Goal: Task Accomplishment & Management: Manage account settings

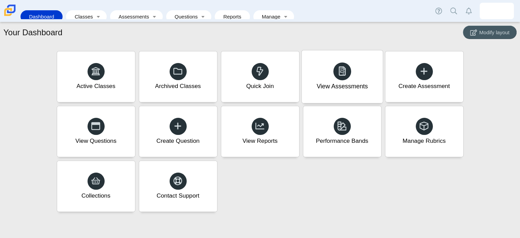
click at [342, 77] on span at bounding box center [343, 71] width 10 height 11
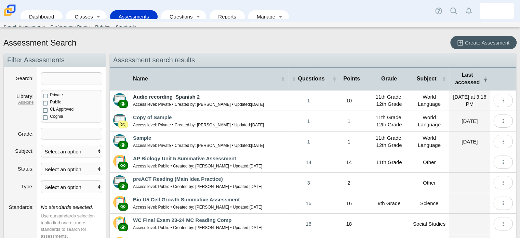
click at [180, 96] on link "Audio recording_Spanish 2" at bounding box center [166, 97] width 67 height 6
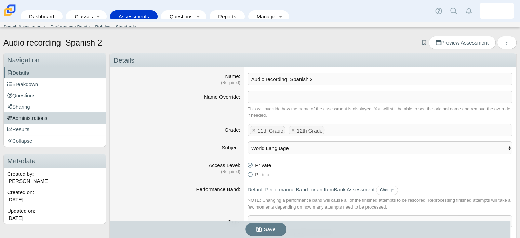
click at [42, 113] on link "Administrations" at bounding box center [55, 117] width 102 height 11
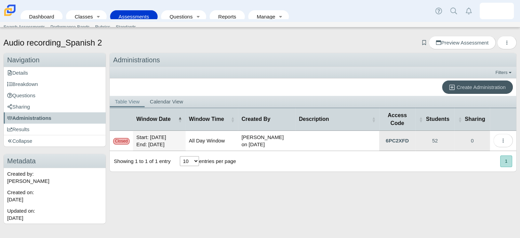
click at [152, 135] on td "Start: Sep 19, 2025 End: Sep 26, 2025" at bounding box center [159, 141] width 53 height 20
click at [144, 140] on td "Start: Sep 19, 2025 End: Sep 26, 2025" at bounding box center [159, 141] width 53 height 20
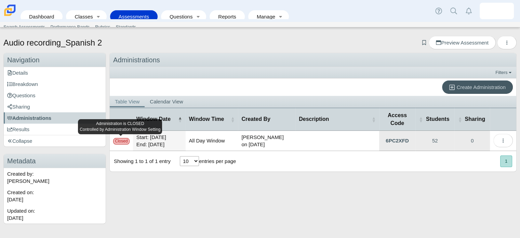
click at [122, 140] on div "Closed" at bounding box center [121, 141] width 16 height 6
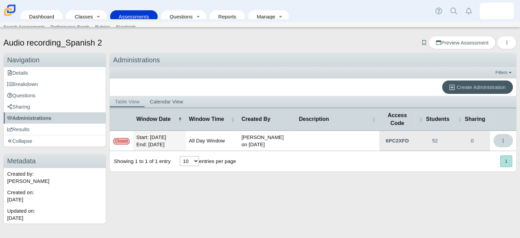
click at [502, 138] on icon "More options" at bounding box center [503, 140] width 5 height 5
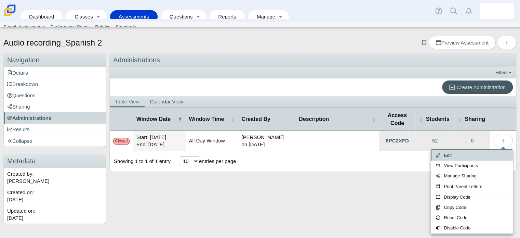
click at [464, 154] on link "Edit" at bounding box center [472, 155] width 82 height 10
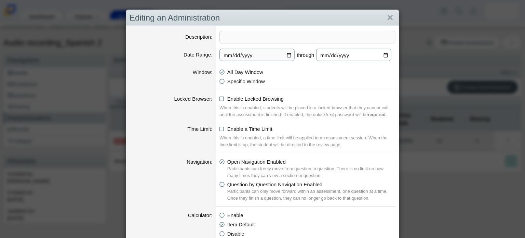
click at [382, 53] on input "2025-09-26" at bounding box center [353, 55] width 75 height 12
type input "2025-10-01"
click at [403, 87] on div "Editing an Administration Description Date Range 2025-09-19 through 2025-10-01 …" at bounding box center [262, 119] width 525 height 238
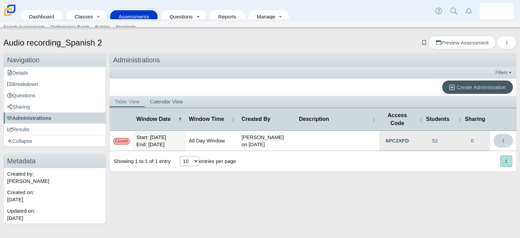
click at [498, 140] on button "More options" at bounding box center [503, 140] width 19 height 13
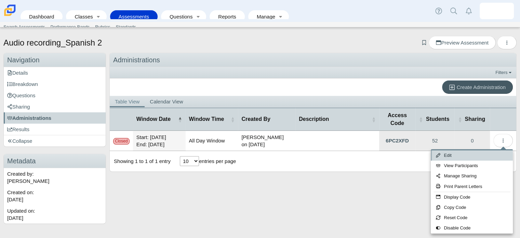
click at [454, 157] on link "Edit" at bounding box center [472, 155] width 82 height 10
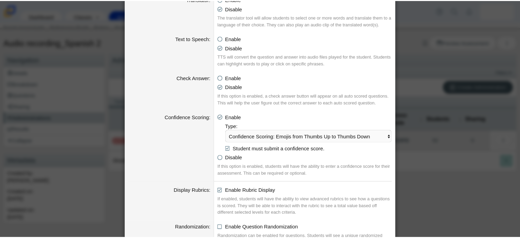
scroll to position [729, 0]
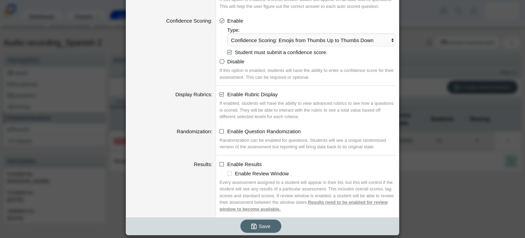
click at [269, 221] on button "Save" at bounding box center [260, 225] width 41 height 13
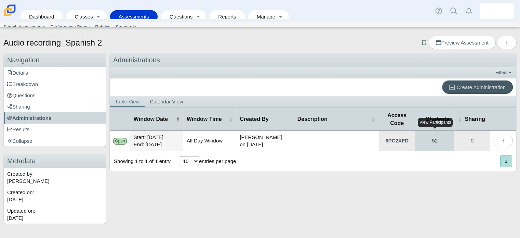
click at [431, 139] on link "52" at bounding box center [434, 141] width 39 height 20
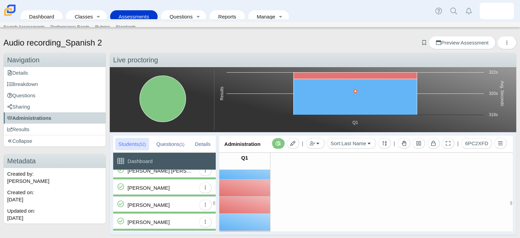
click at [234, 190] on div at bounding box center [244, 187] width 51 height 17
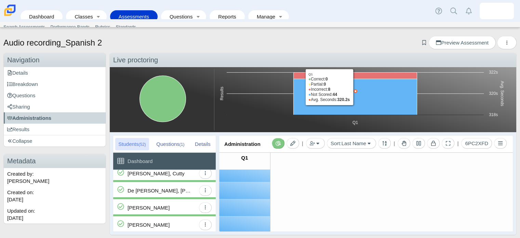
scroll to position [4, 0]
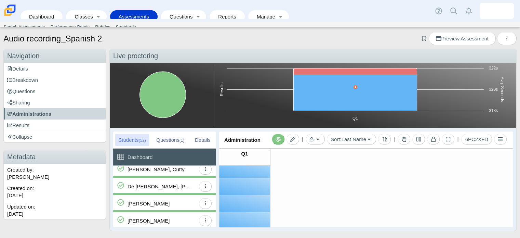
click at [289, 133] on div "| Add by Student Add by Class Sort: Last Name Last Name First Name ID Anonymous…" at bounding box center [389, 139] width 237 height 17
click at [290, 136] on button at bounding box center [293, 139] width 13 height 11
click at [260, 169] on div "0 / 10" at bounding box center [244, 169] width 51 height 17
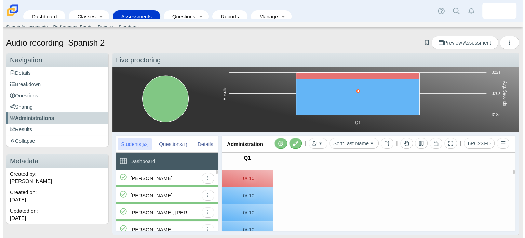
scroll to position [0, 0]
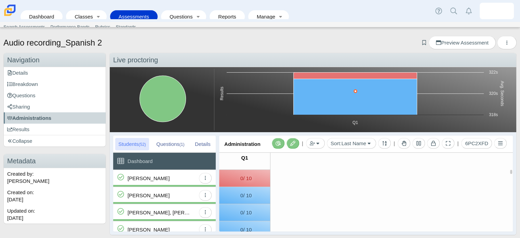
click at [242, 179] on input "0" at bounding box center [237, 177] width 11 height 7
click at [238, 179] on input "010" at bounding box center [237, 177] width 11 height 7
type input "10"
click at [313, 187] on div "0 / 10" at bounding box center [366, 195] width 294 height 17
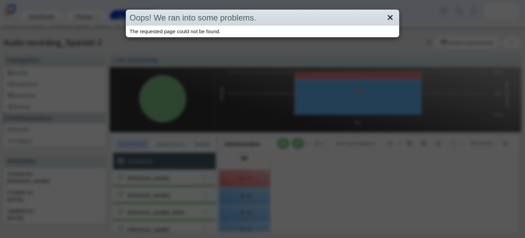
click at [388, 18] on link "Close" at bounding box center [390, 18] width 11 height 12
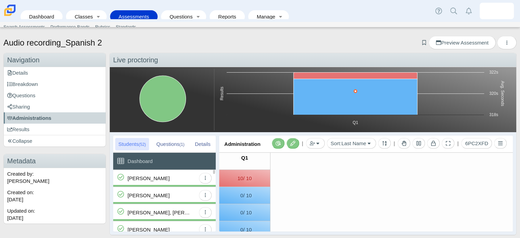
click at [149, 193] on div "Alfaro Estrada, Fabio" at bounding box center [149, 195] width 42 height 17
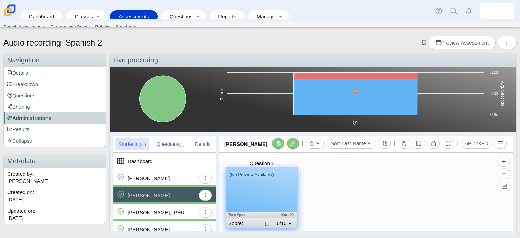
click at [269, 207] on div "(No Preview Available)" at bounding box center [261, 189] width 71 height 44
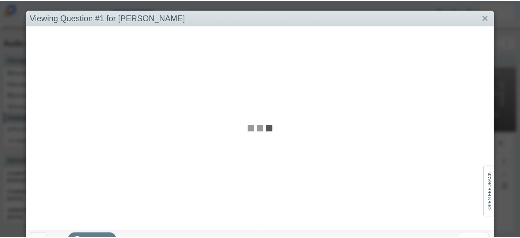
scroll to position [14, 0]
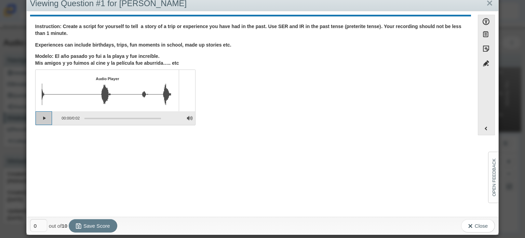
click at [46, 117] on button "Play" at bounding box center [44, 118] width 17 height 14
click at [490, 1] on link "Close" at bounding box center [490, 4] width 11 height 12
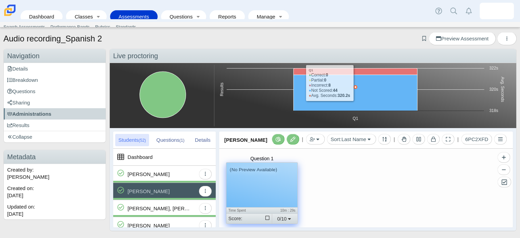
scroll to position [4, 0]
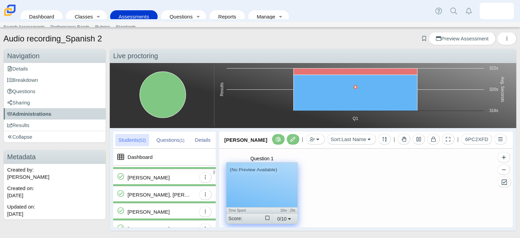
click at [156, 181] on div "Barrera, Lorena" at bounding box center [149, 177] width 42 height 17
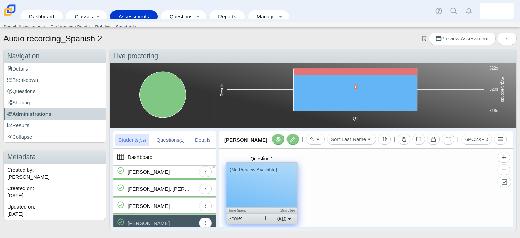
scroll to position [16, 0]
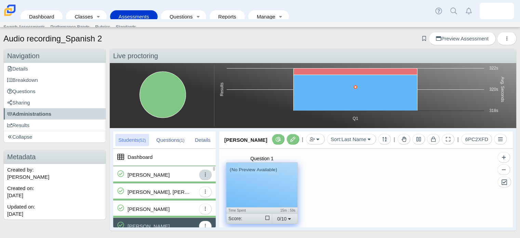
click at [207, 178] on button "button" at bounding box center [205, 174] width 13 height 11
click at [207, 175] on icon "button" at bounding box center [205, 174] width 5 height 5
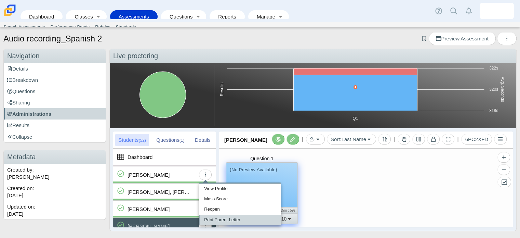
click at [239, 219] on link "Print Parent Letter" at bounding box center [240, 219] width 82 height 10
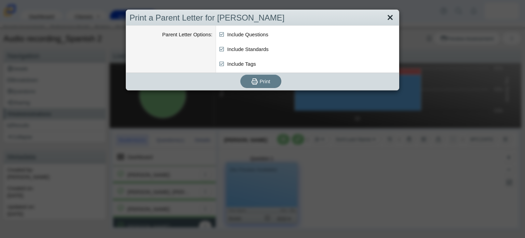
click at [391, 15] on link "Close" at bounding box center [390, 18] width 11 height 12
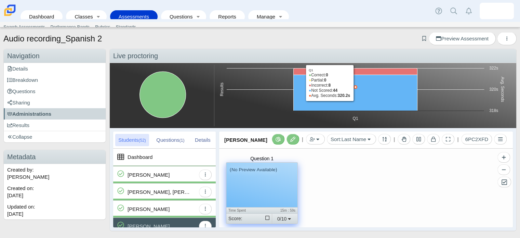
scroll to position [0, 0]
